Goal: Task Accomplishment & Management: Use online tool/utility

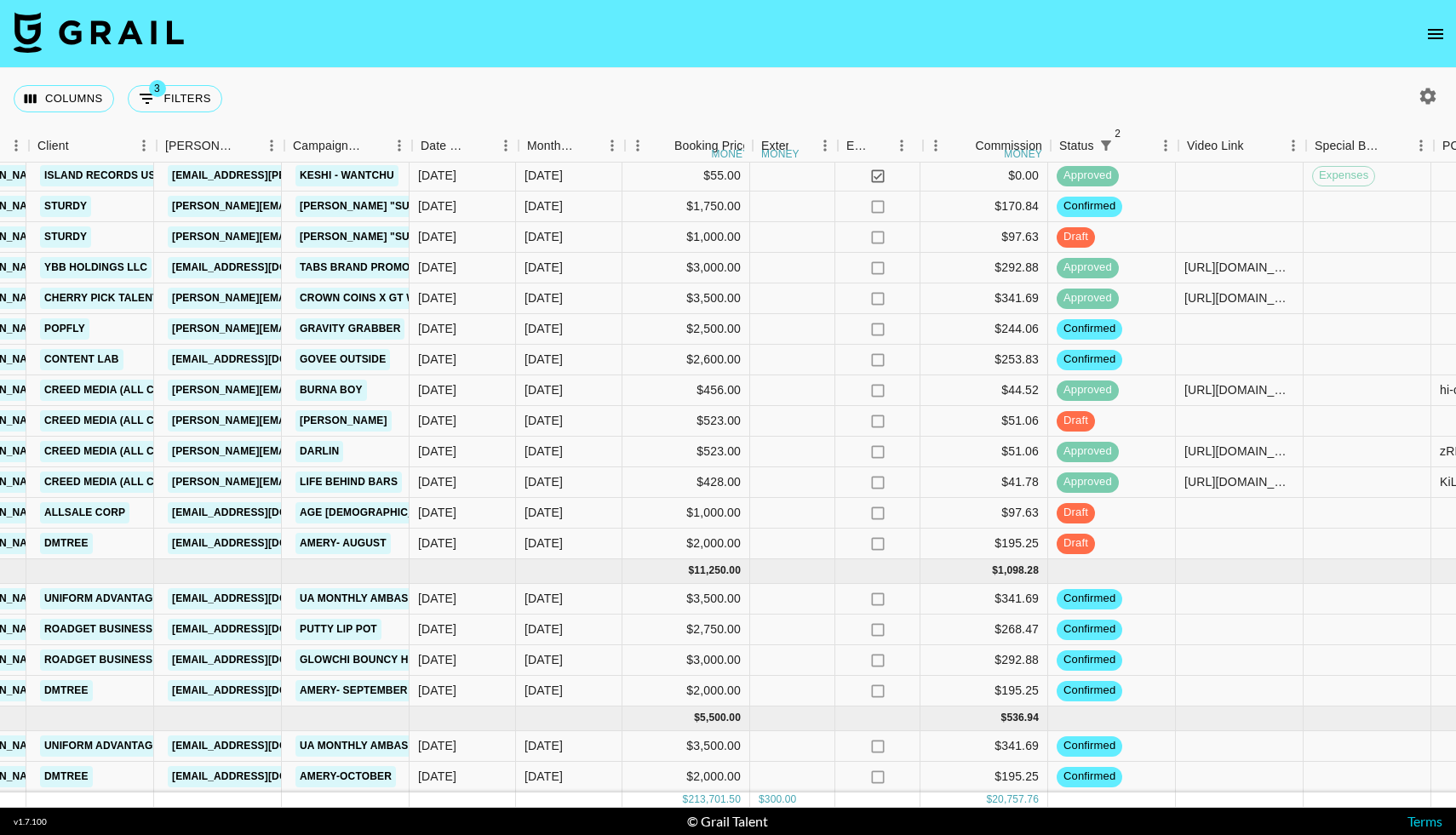
scroll to position [2612, 536]
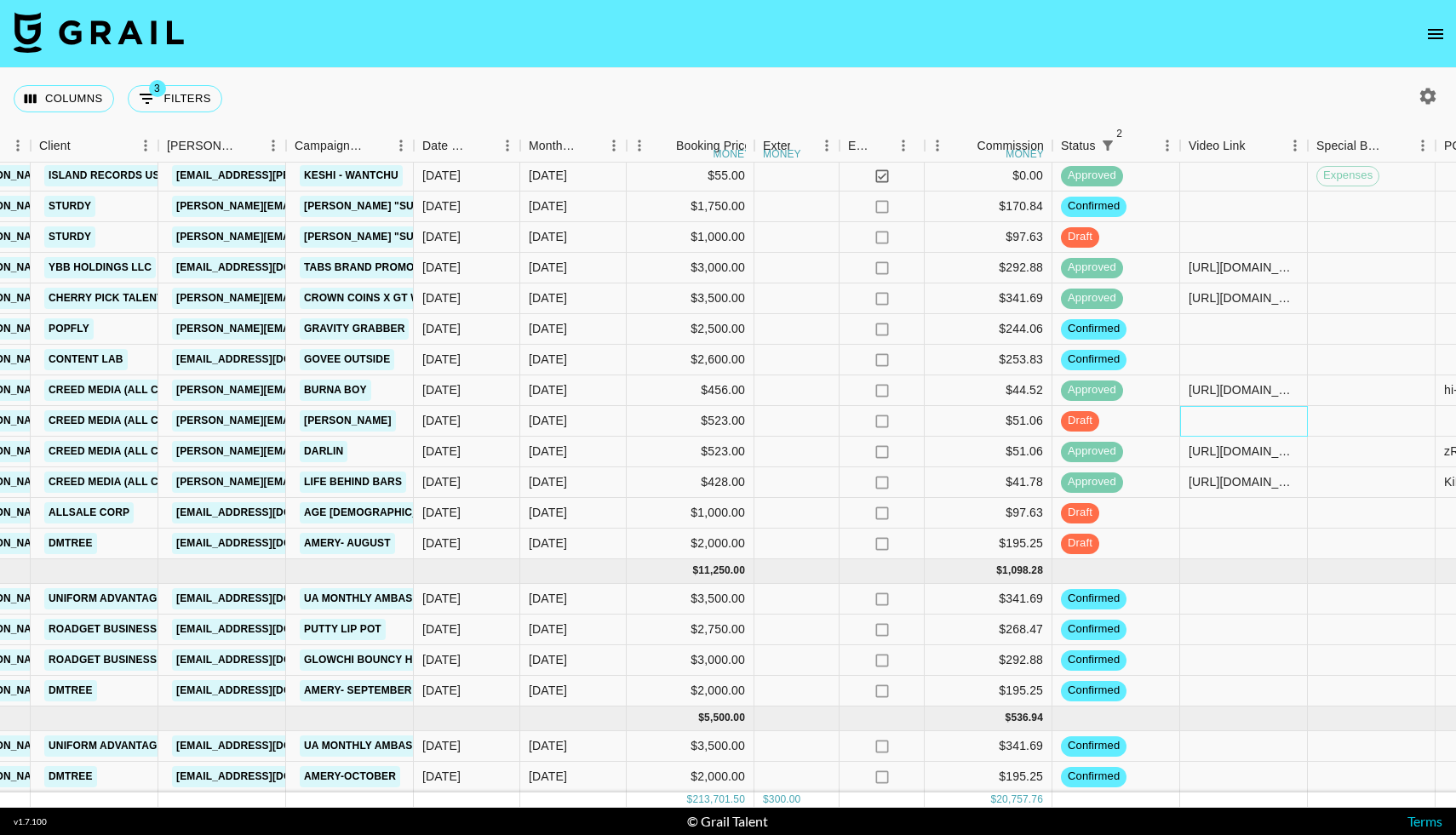
click at [1213, 419] on div at bounding box center [1243, 420] width 127 height 30
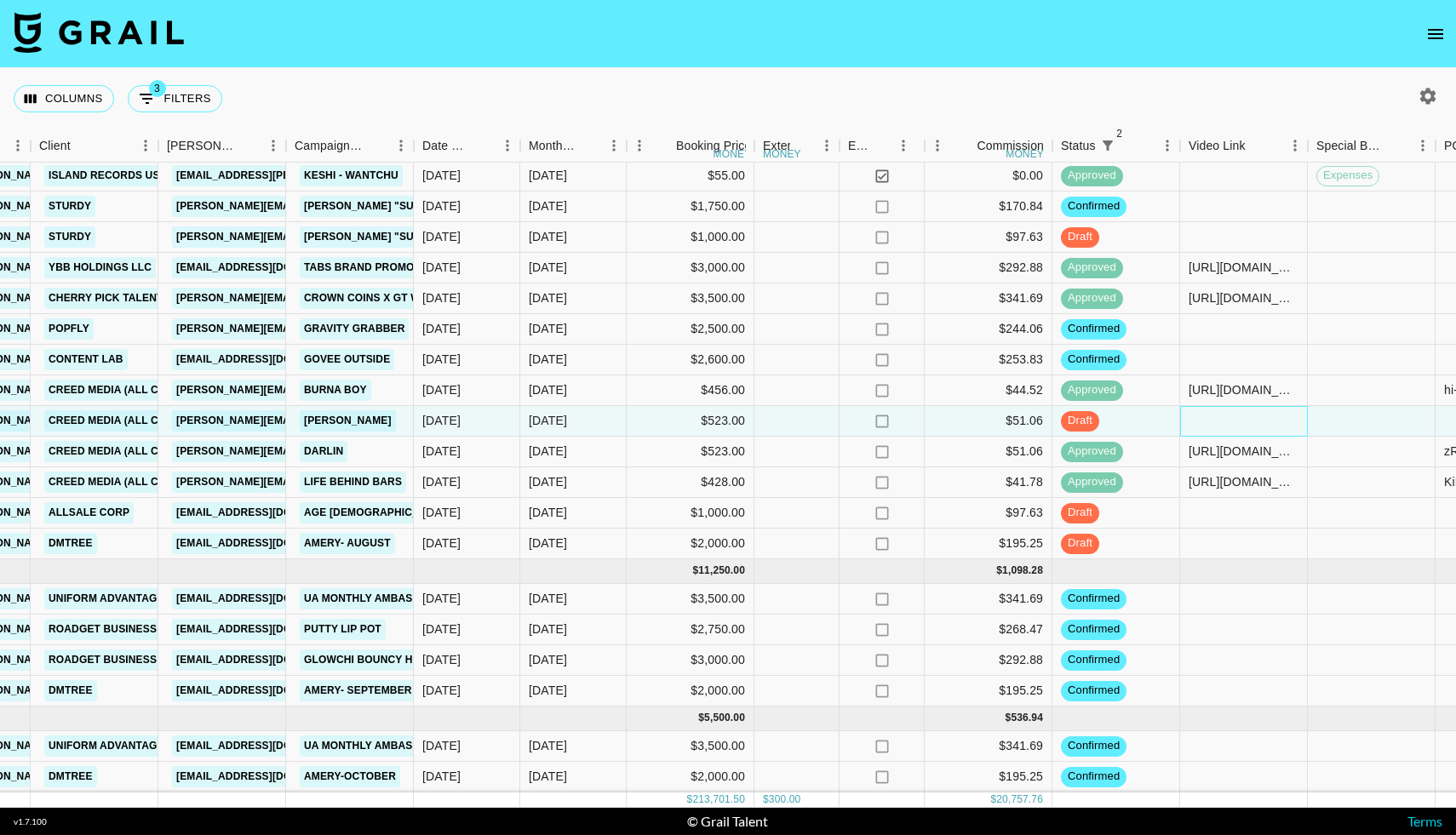
click at [1213, 419] on div at bounding box center [1243, 420] width 127 height 30
type input "[URL][DOMAIN_NAME]"
click at [1361, 406] on div at bounding box center [1371, 420] width 127 height 30
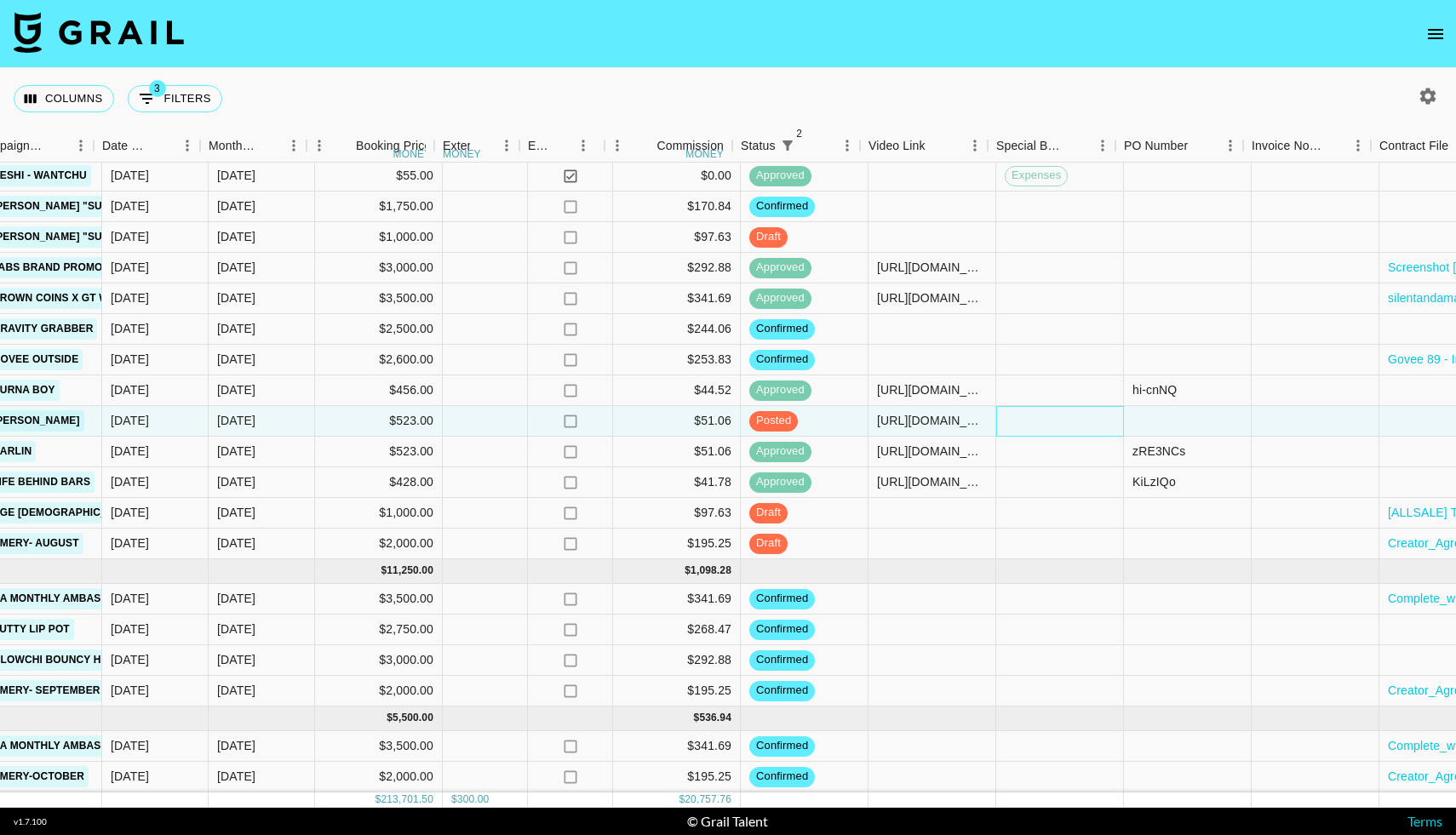
scroll to position [2612, 856]
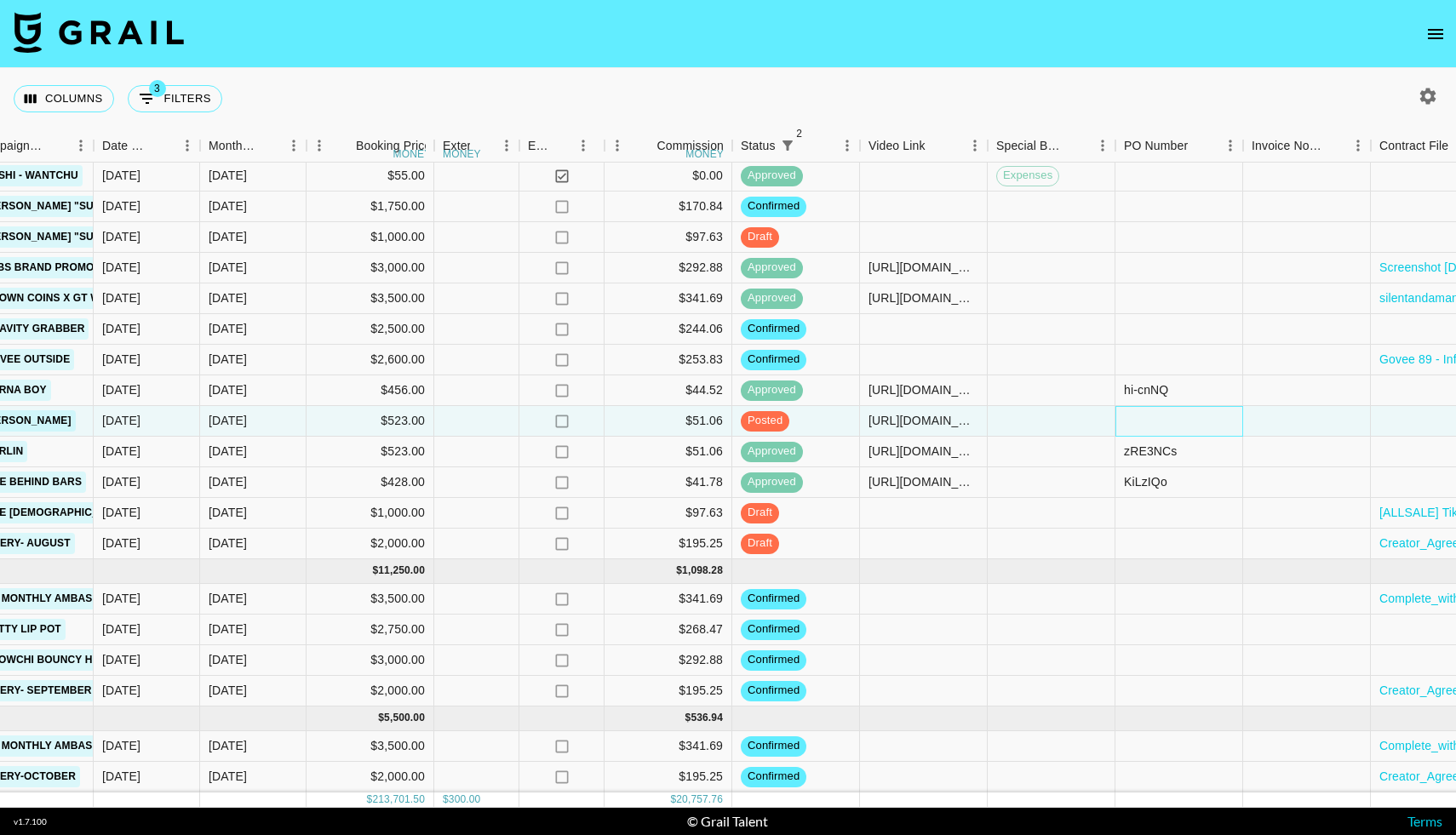
click at [1138, 410] on div at bounding box center [1178, 420] width 127 height 30
type input "ICzfYp2"
click at [1286, 420] on div at bounding box center [1307, 420] width 127 height 30
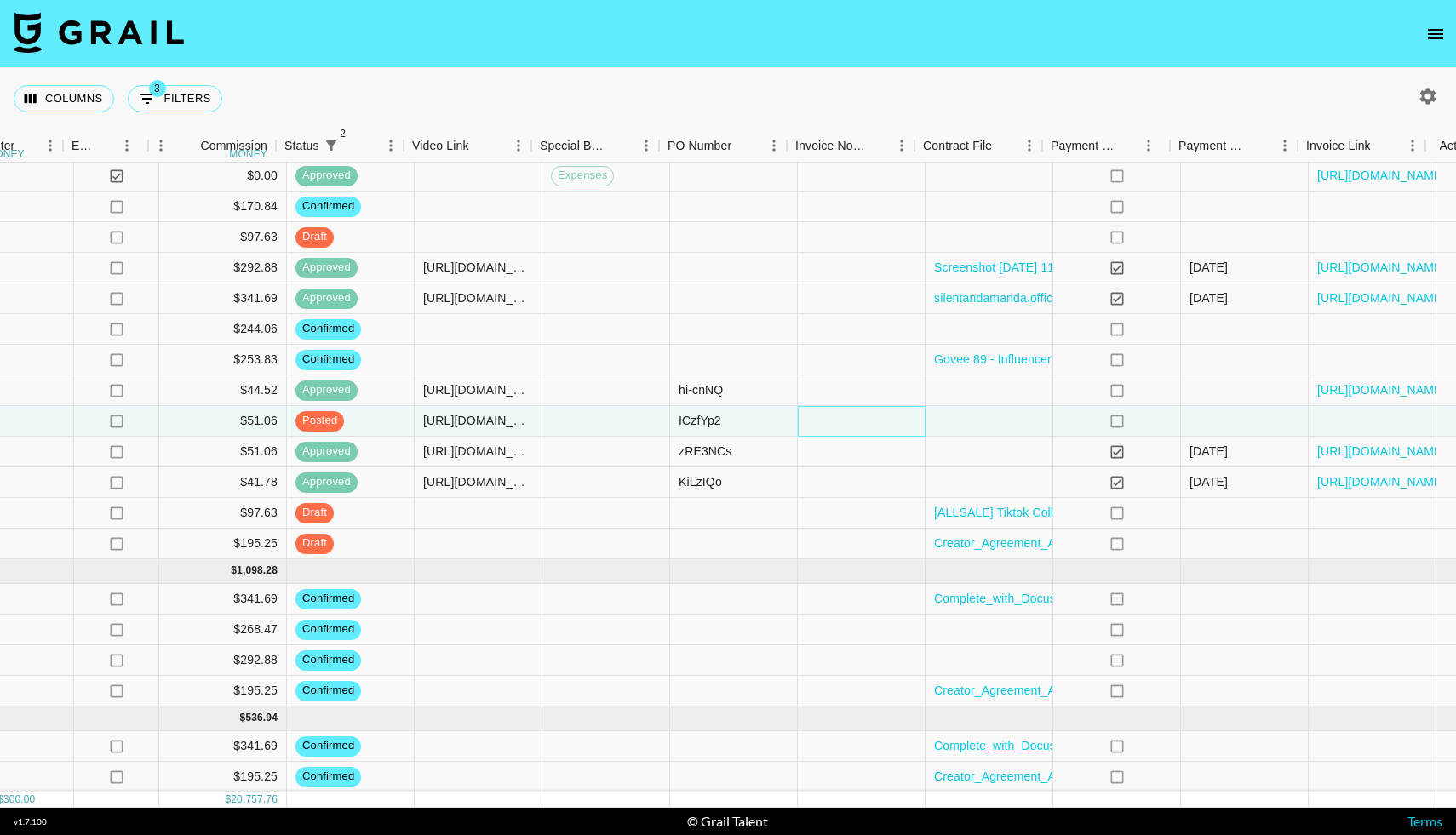
scroll to position [2612, 1349]
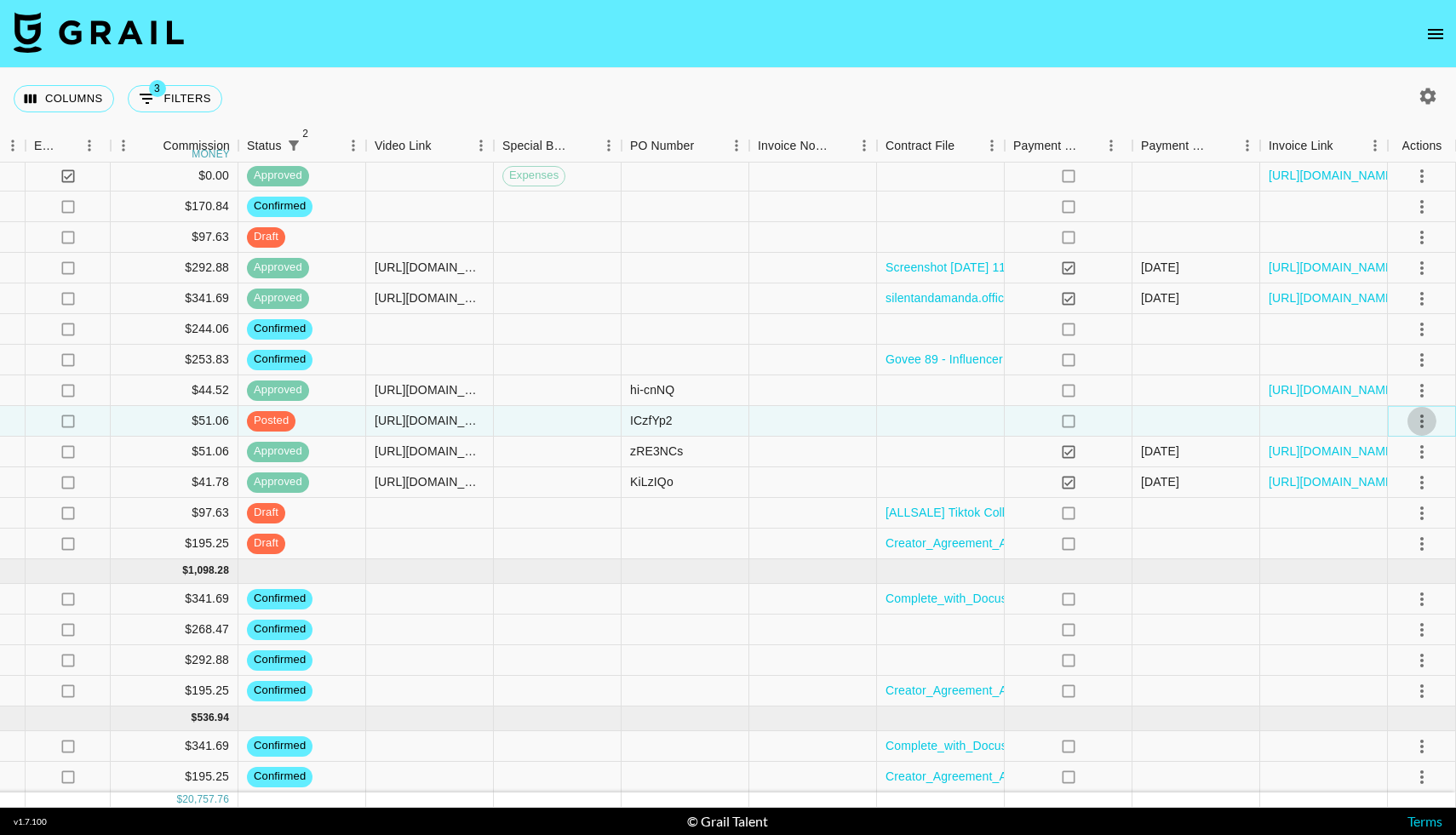
click at [1429, 424] on icon "select merge strategy" at bounding box center [1422, 421] width 20 height 20
click at [1366, 581] on div "Approve" at bounding box center [1384, 580] width 52 height 20
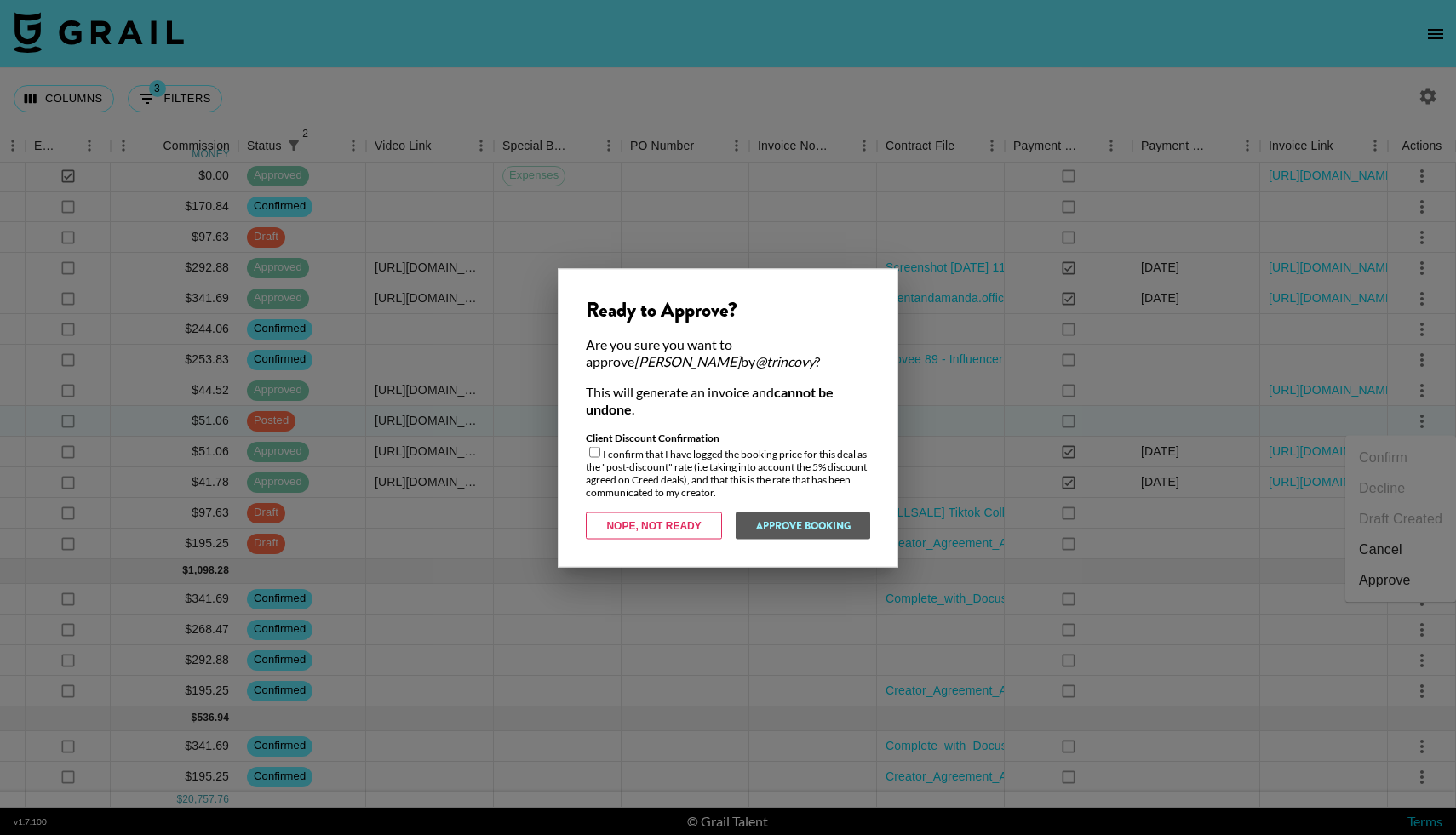
click at [609, 452] on div "Client Discount Confirmation I confirm that I have logged the booking price for…" at bounding box center [728, 464] width 284 height 67
click at [592, 450] on input "checkbox" at bounding box center [595, 452] width 11 height 11
checkbox input "true"
click at [771, 518] on button "Approve Booking" at bounding box center [802, 525] width 136 height 28
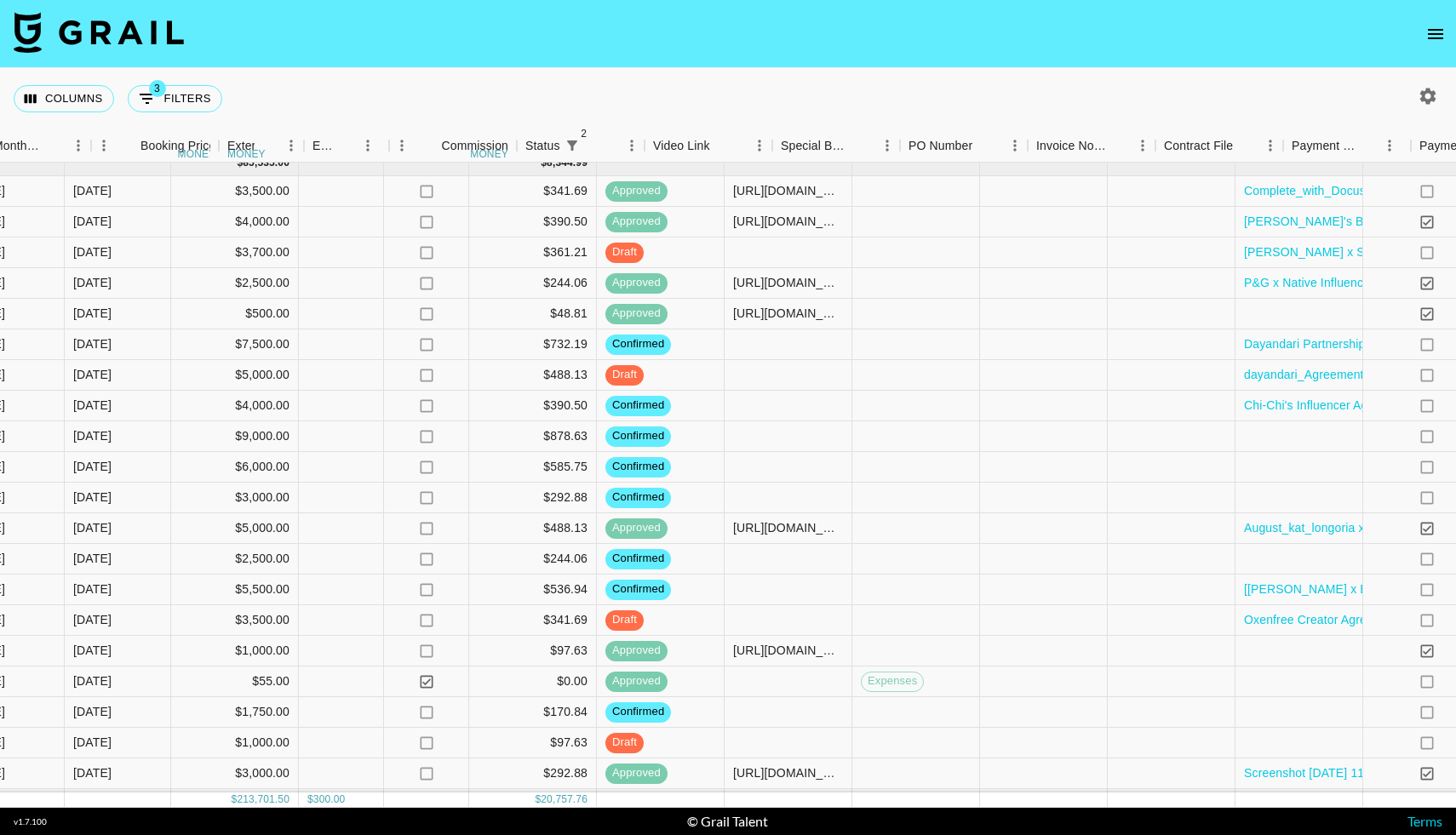
scroll to position [2107, 1071]
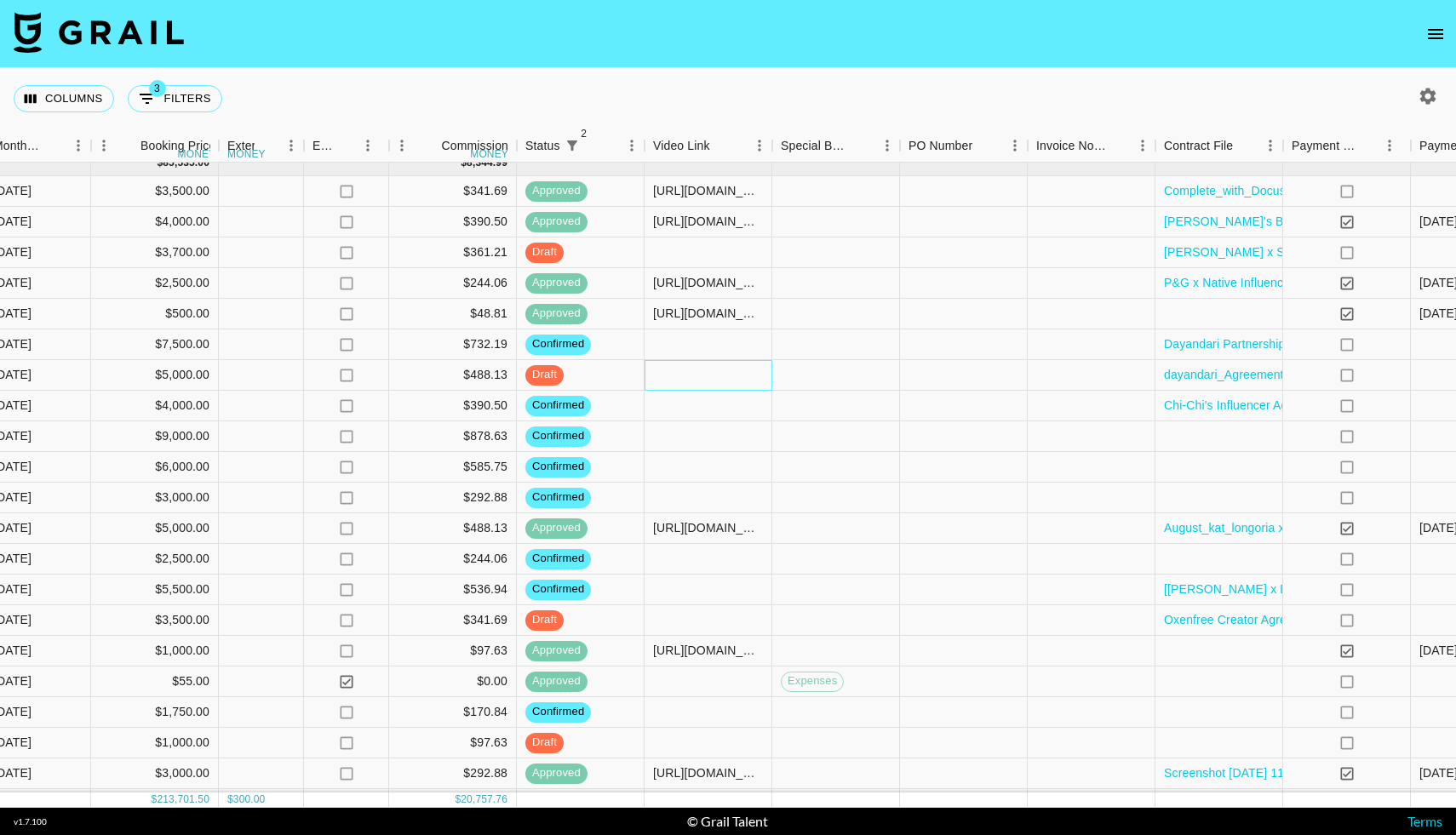
click at [652, 379] on div at bounding box center [708, 374] width 127 height 30
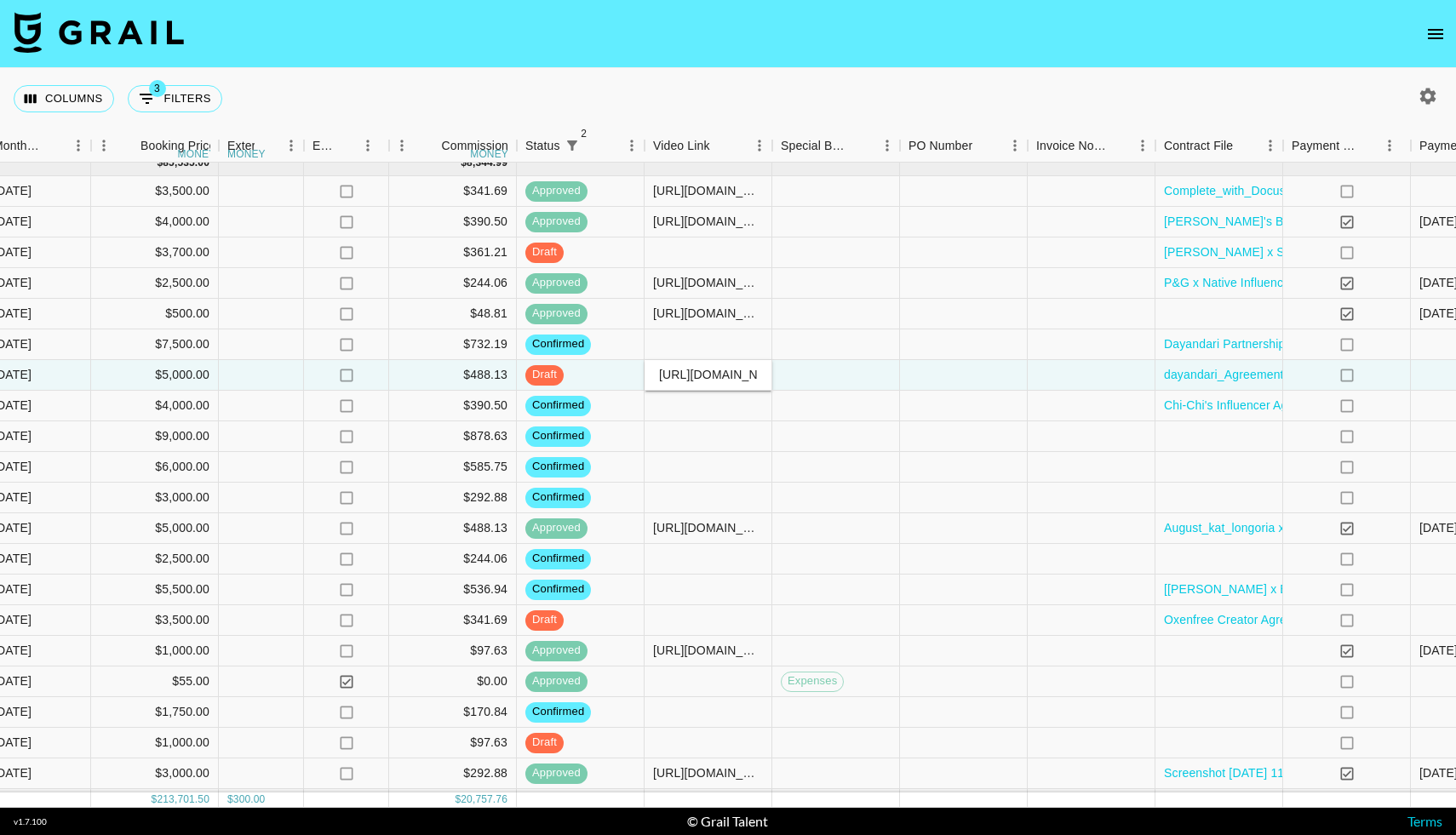
scroll to position [0, 655]
type input "[URL][DOMAIN_NAME]"
click at [826, 368] on div at bounding box center [835, 374] width 127 height 30
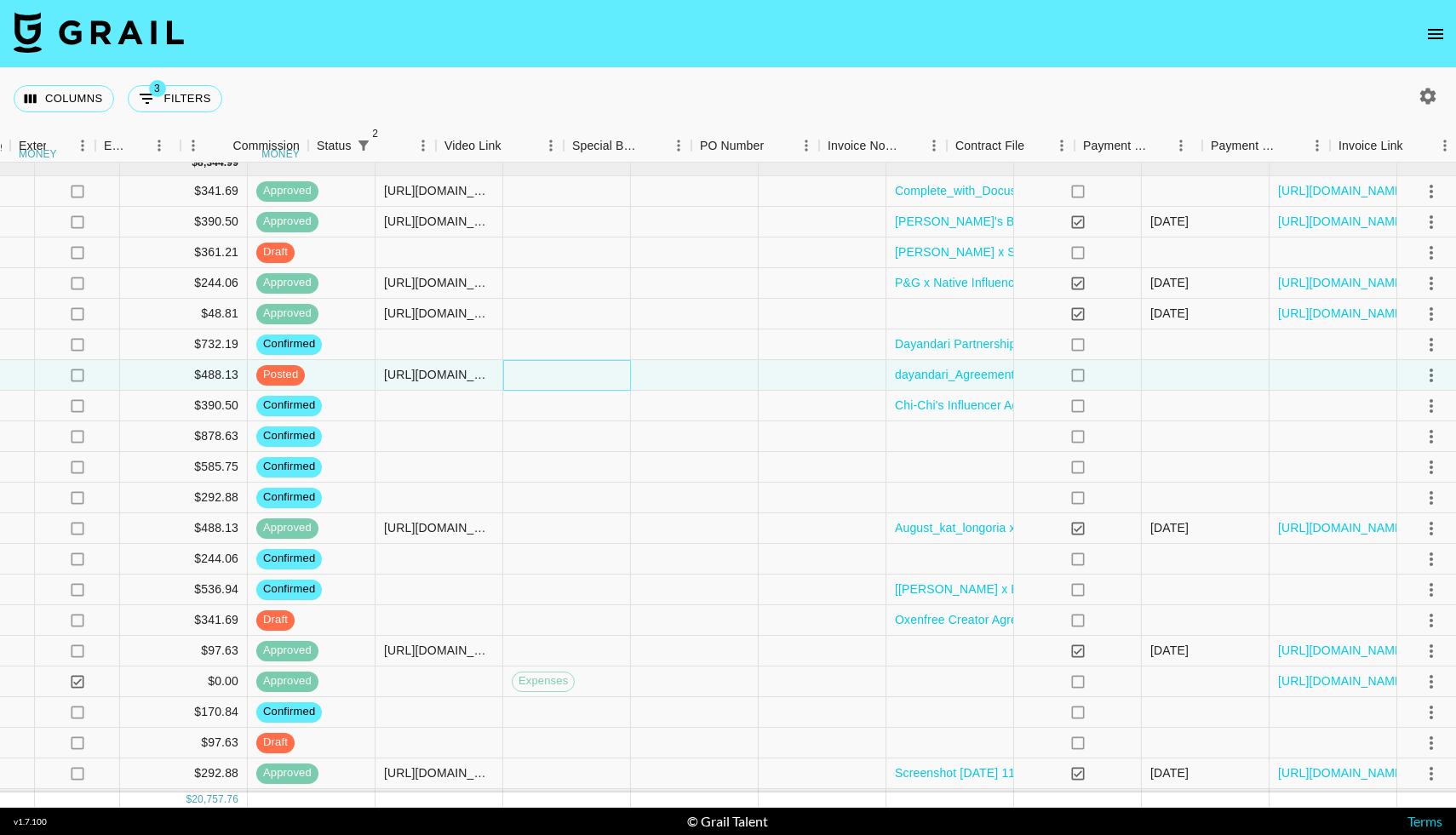
scroll to position [2107, 1349]
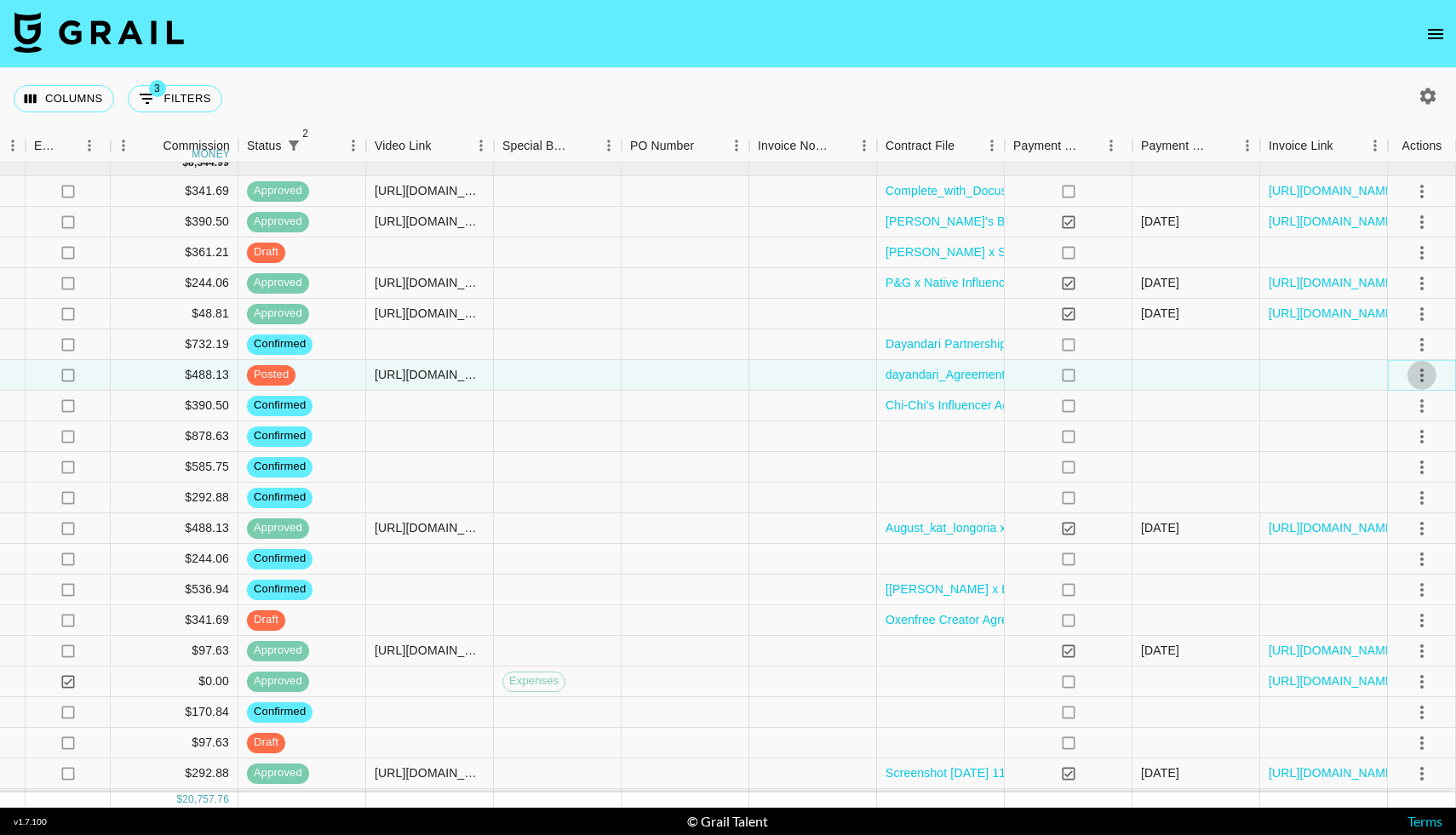
click at [1421, 371] on icon "select merge strategy" at bounding box center [1422, 375] width 20 height 20
click at [1376, 529] on div "Approve" at bounding box center [1384, 535] width 52 height 20
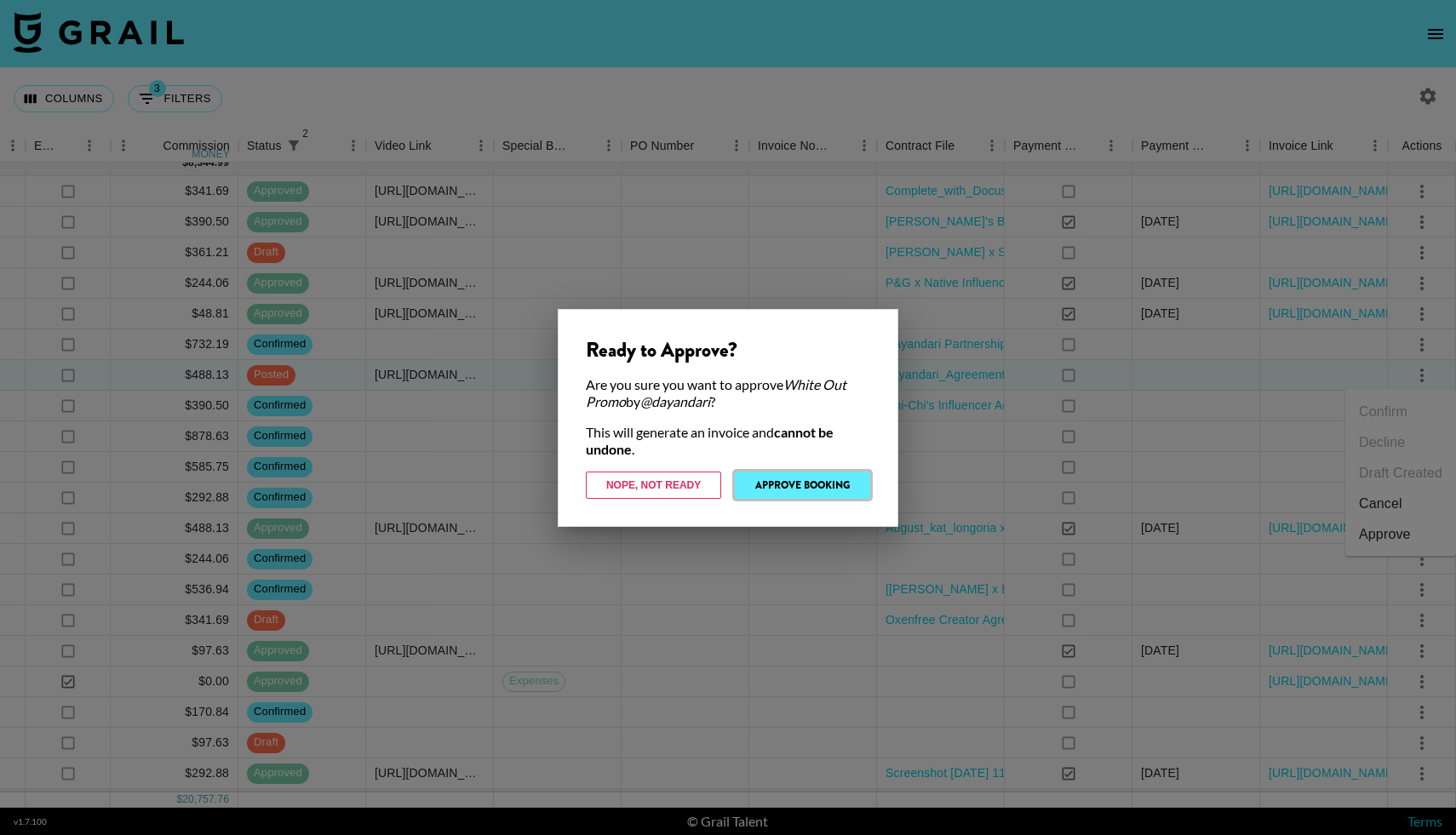
click at [824, 473] on button "Approve Booking" at bounding box center [802, 485] width 136 height 28
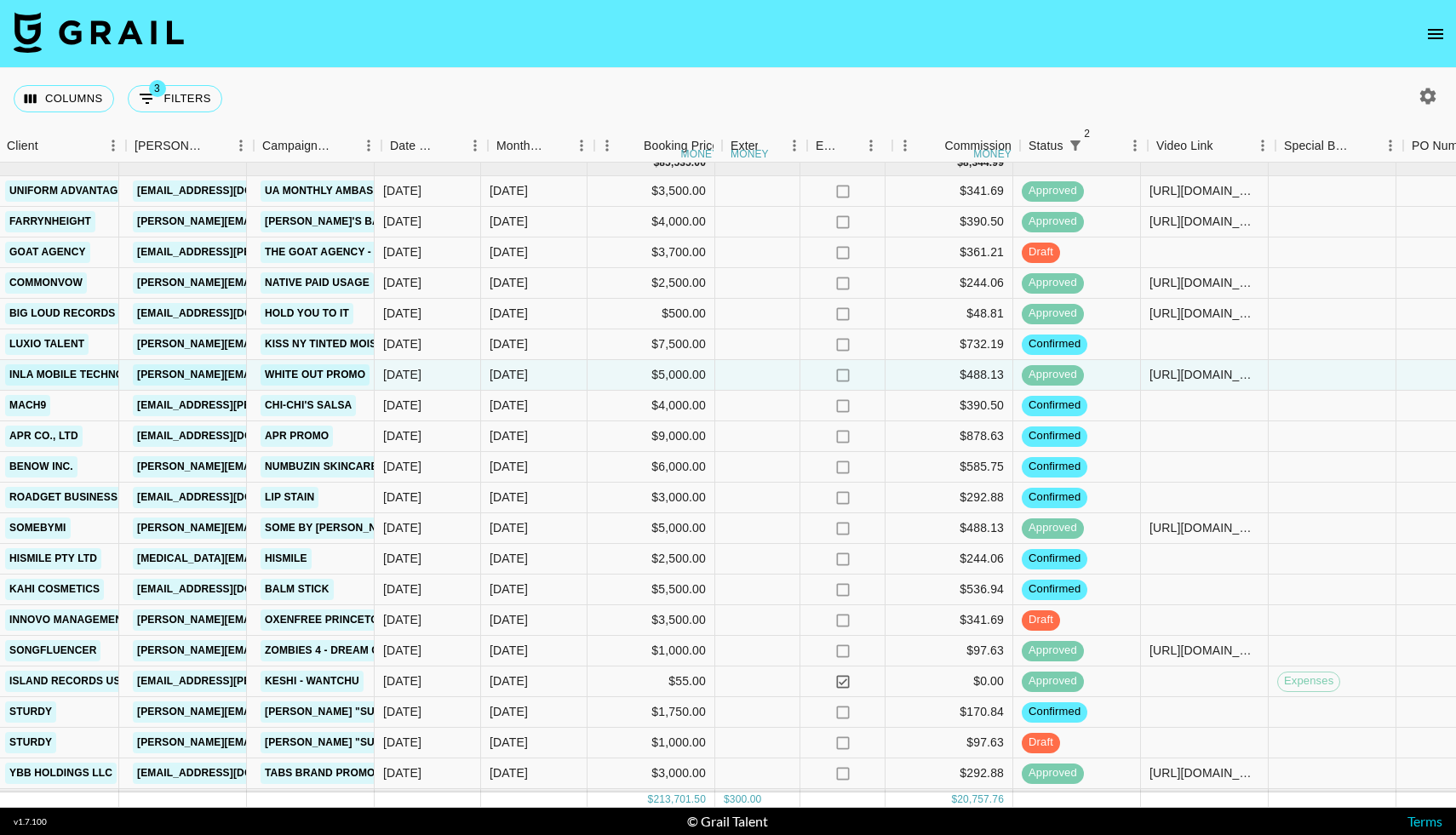
scroll to position [2107, 569]
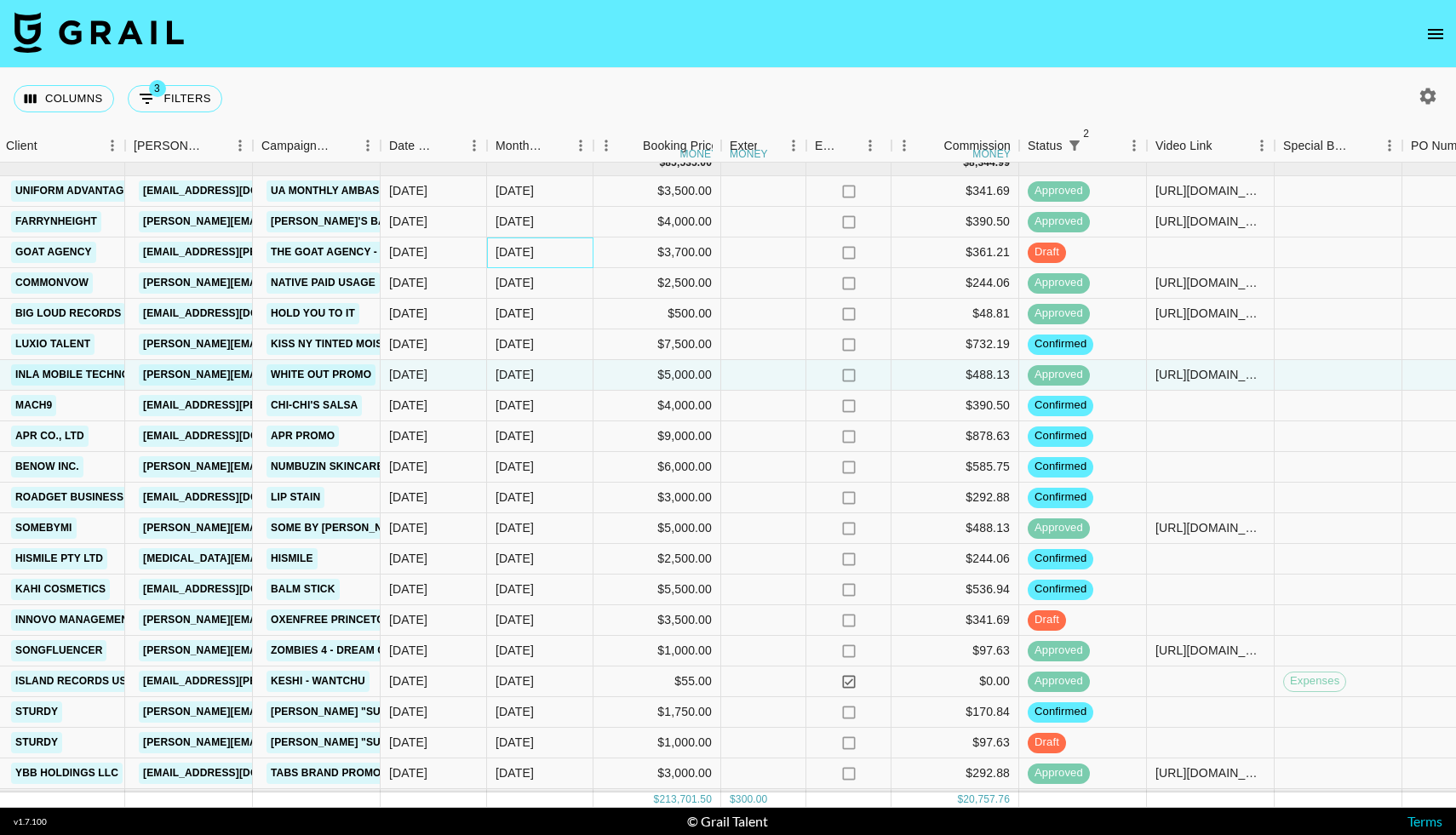
click at [577, 254] on div "[DATE]" at bounding box center [539, 253] width 106 height 30
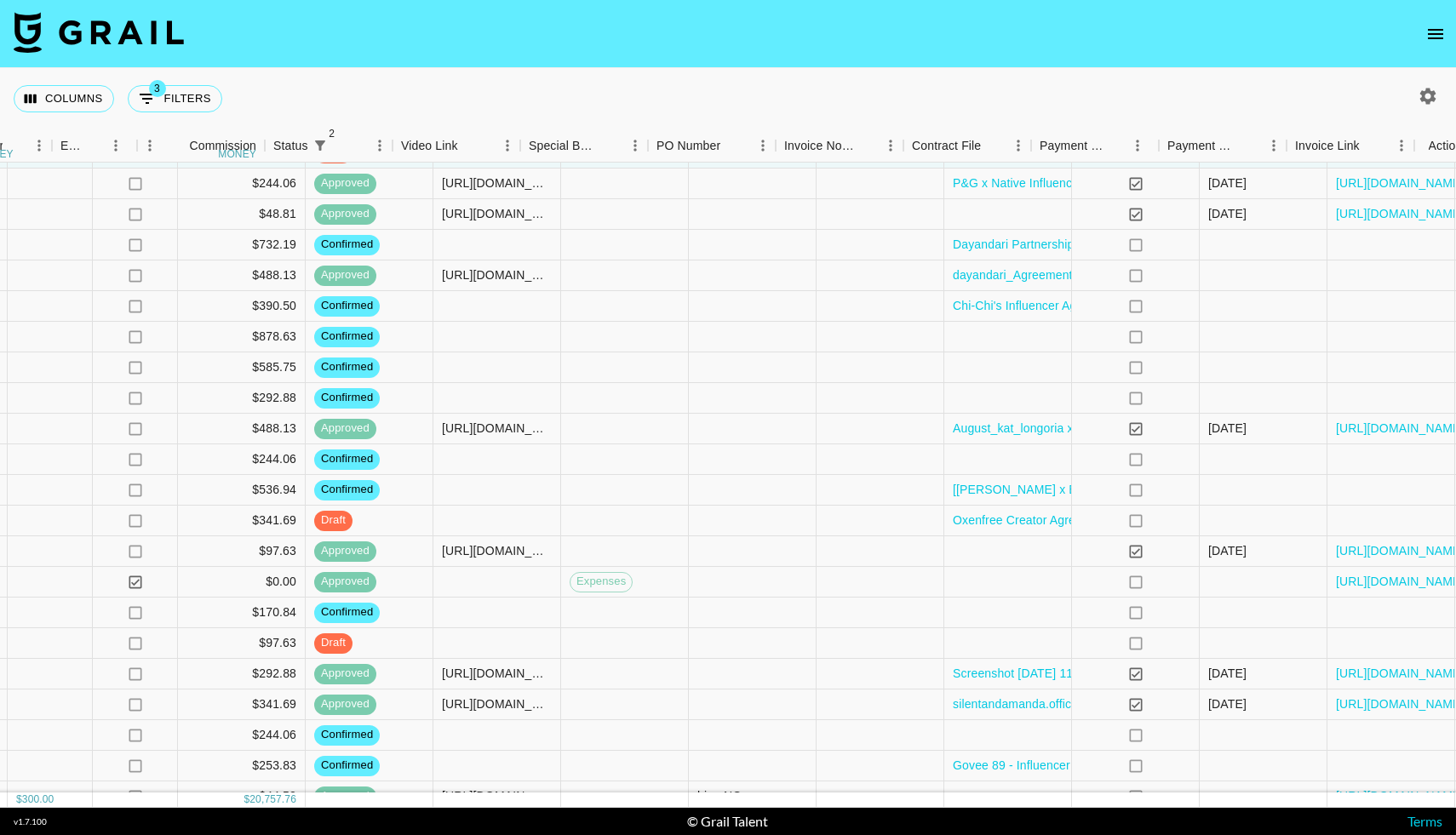
scroll to position [2206, 1349]
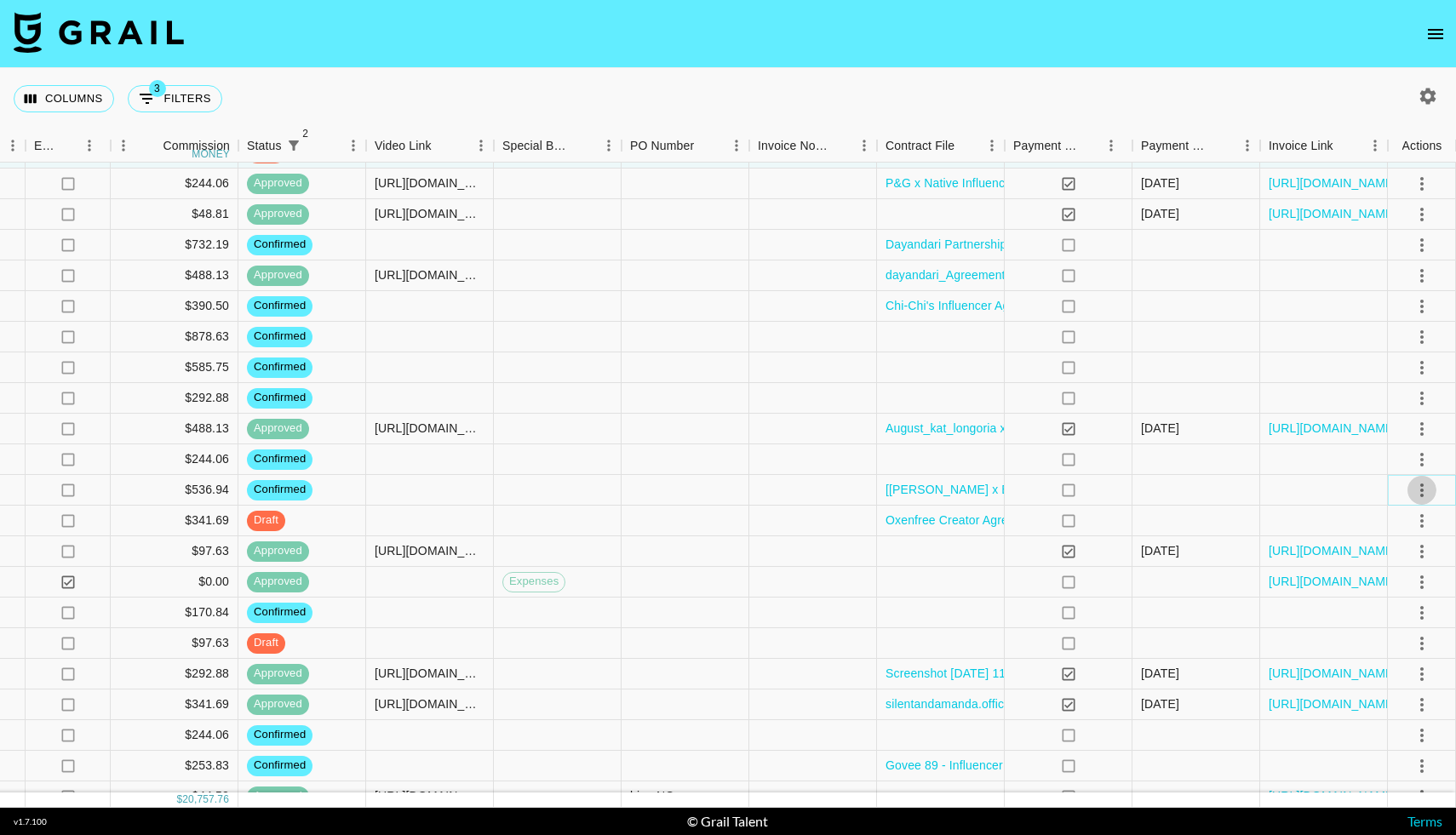
click at [1428, 486] on icon "select merge strategy" at bounding box center [1422, 490] width 20 height 20
click at [1390, 588] on li "Draft Created" at bounding box center [1401, 587] width 111 height 30
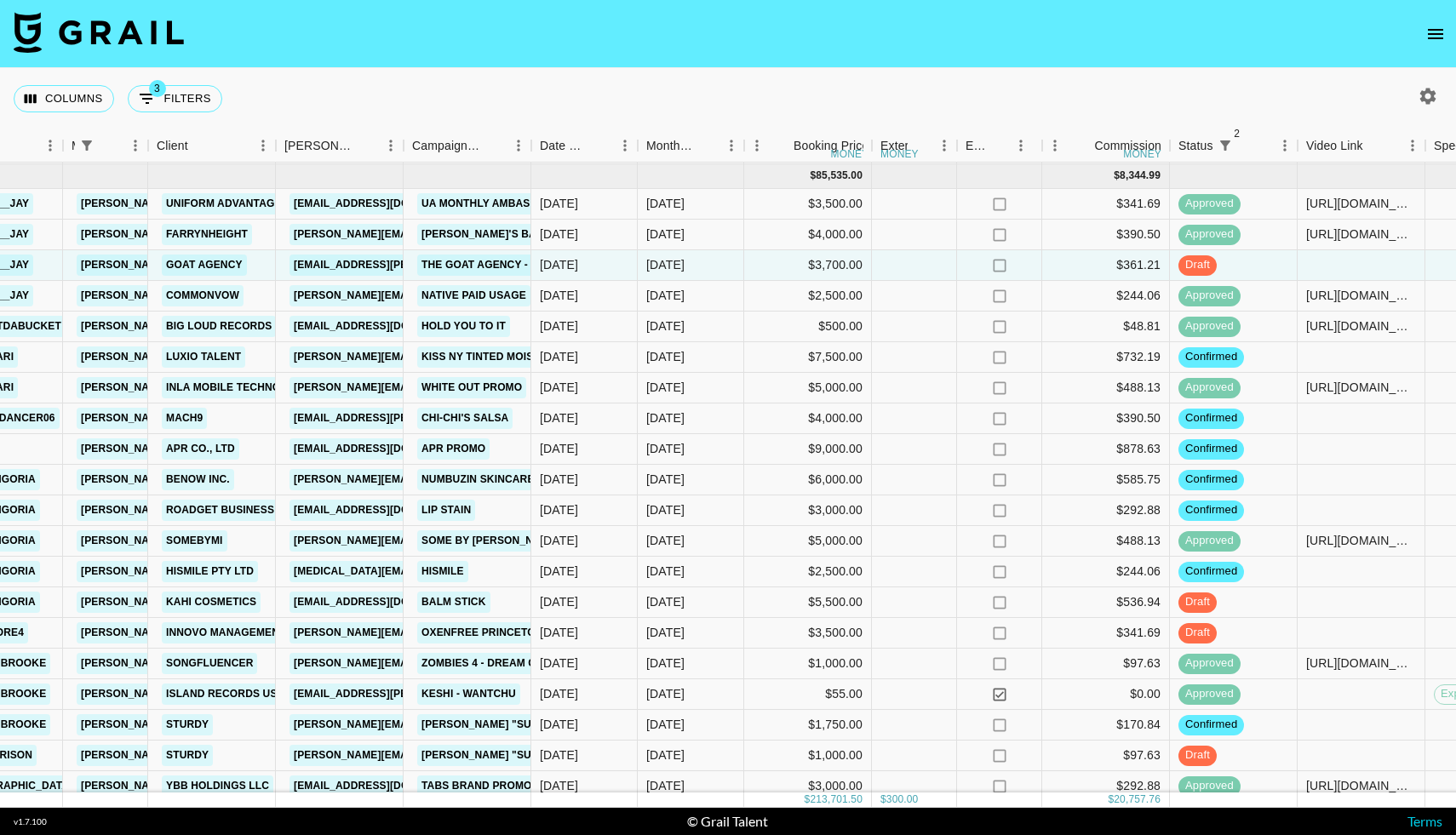
scroll to position [2004, 418]
